Goal: Understand process/instructions: Learn how to perform a task or action

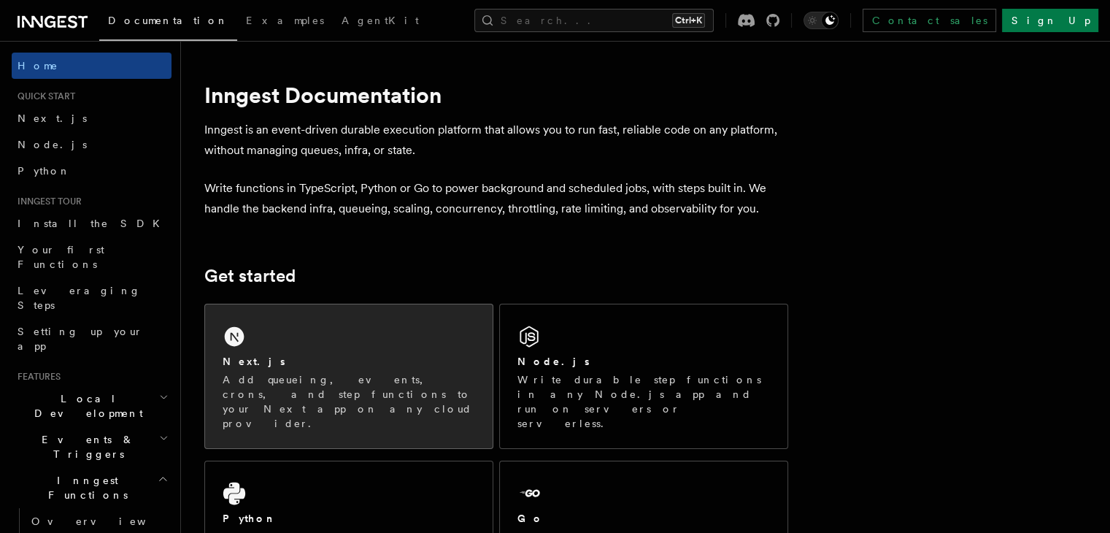
click at [274, 342] on div "Next.js Add queueing, events, crons, and step functions to your Next app on any…" at bounding box center [349, 376] width 288 height 144
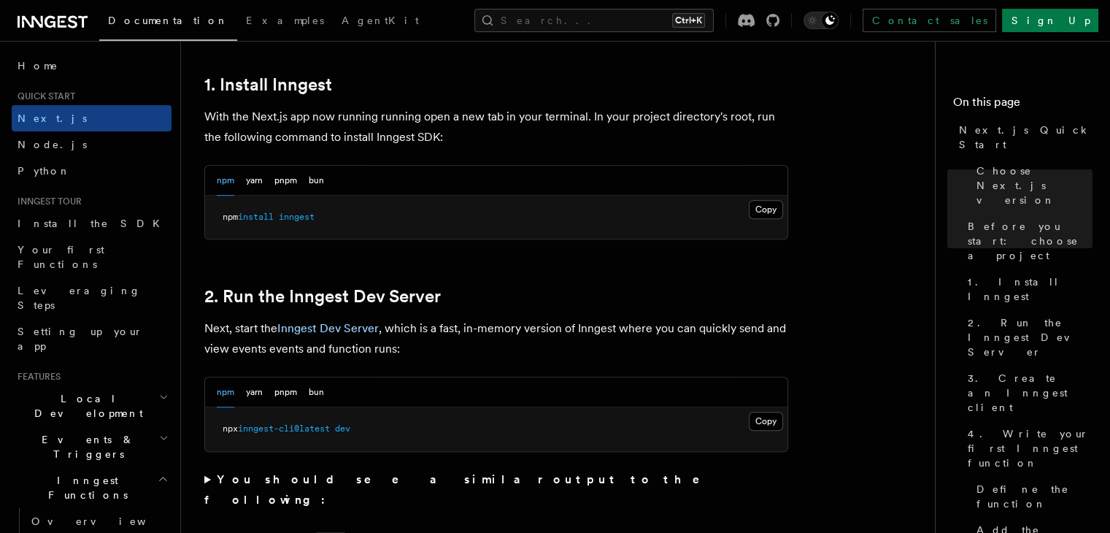
scroll to position [876, 0]
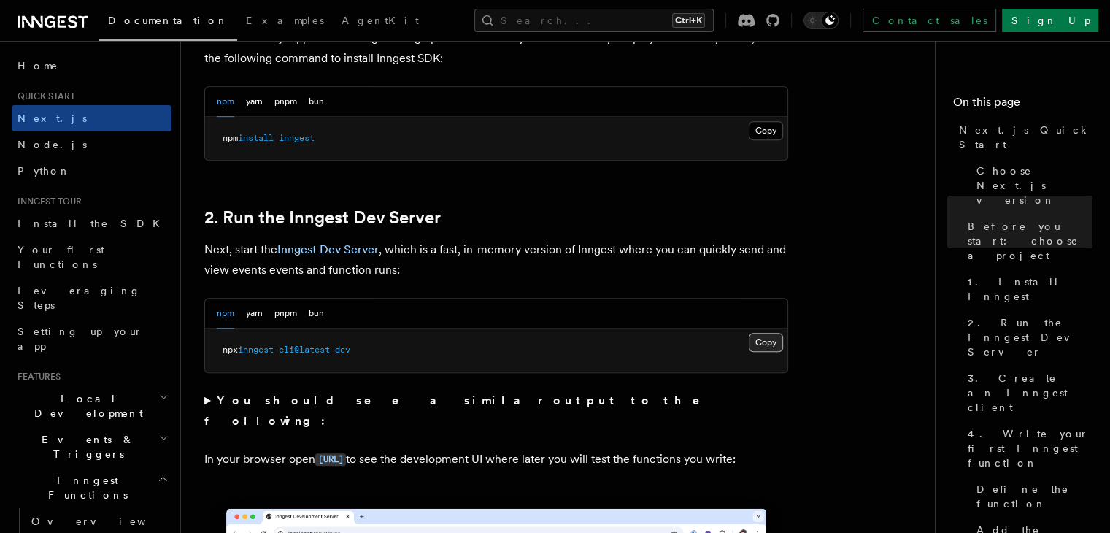
click at [772, 345] on button "Copy Copied" at bounding box center [766, 342] width 34 height 19
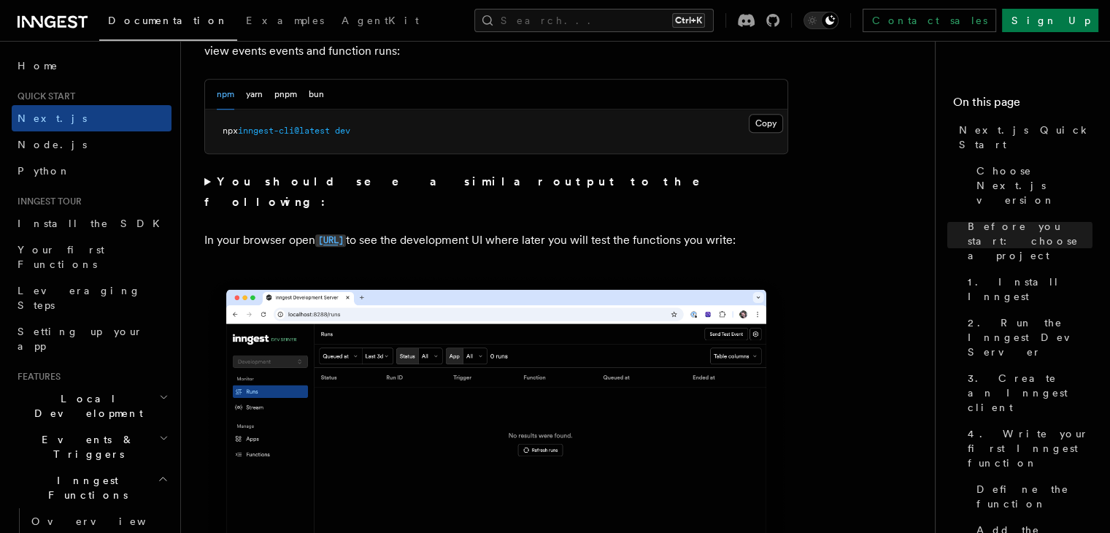
click at [346, 234] on code "http://localhost:8288" at bounding box center [330, 240] width 31 height 12
